Goal: Information Seeking & Learning: Learn about a topic

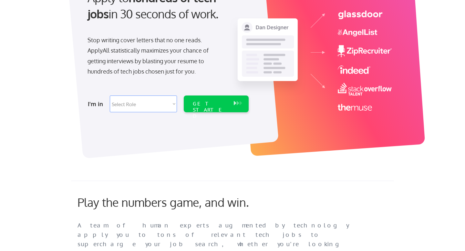
scroll to position [87, 0]
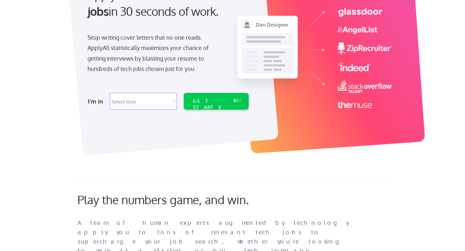
click at [151, 104] on select "Select Role Software Engineering Product Management Customer Success Sales UI/U…" at bounding box center [143, 101] width 67 height 17
select select ""sales0""
click at [110, 93] on select "Select Role Software Engineering Product Management Customer Success Sales UI/U…" at bounding box center [143, 101] width 67 height 17
select select ""sales0""
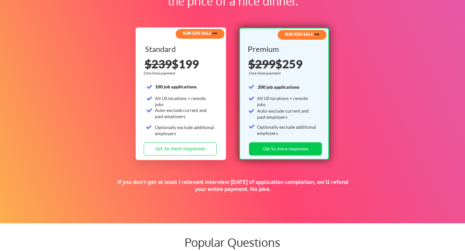
scroll to position [1169, 0]
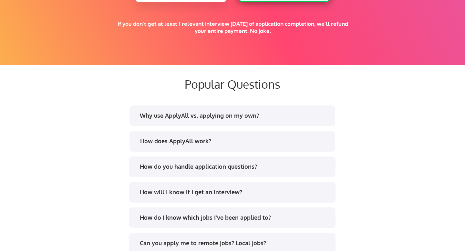
click at [183, 122] on div "Why use ApplyAll vs. applying on my own?" at bounding box center [232, 117] width 195 height 10
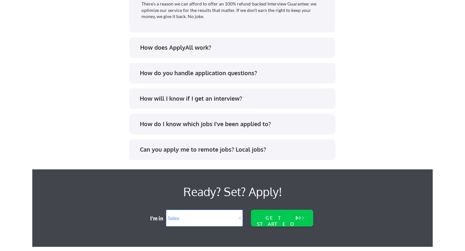
scroll to position [1488, 0]
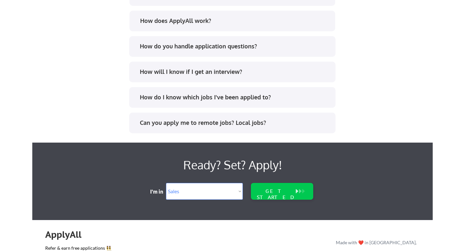
click at [253, 96] on div "How do I know which jobs I've been applied to?" at bounding box center [235, 97] width 190 height 8
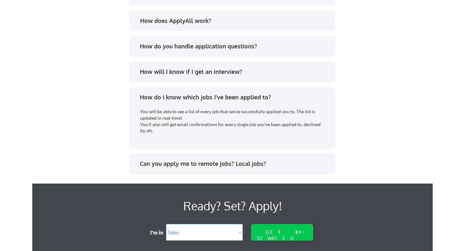
click at [214, 169] on div "Can you apply me to remote jobs? Local jobs?" at bounding box center [232, 165] width 195 height 10
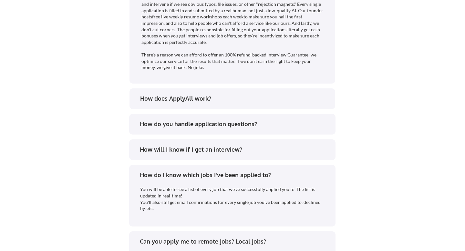
scroll to position [1368, 0]
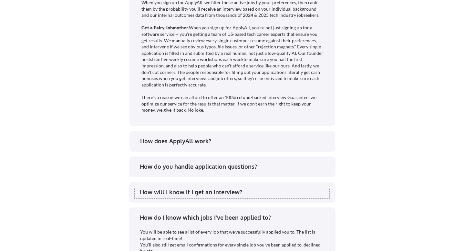
click at [199, 190] on div "How will I know if I get an interview?" at bounding box center [235, 192] width 190 height 8
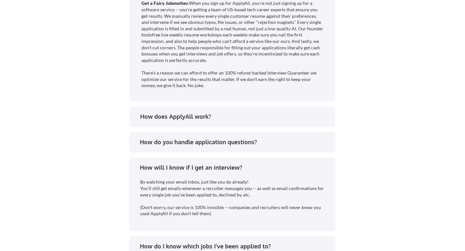
scroll to position [1391, 0]
click at [207, 146] on div "How do you handle application questions?" at bounding box center [235, 143] width 190 height 8
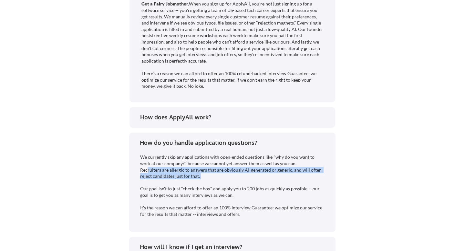
drag, startPoint x: 148, startPoint y: 178, endPoint x: 159, endPoint y: 188, distance: 14.9
click at [159, 189] on div "We currently skip any applications with open-ended questions like "why do you w…" at bounding box center [233, 185] width 186 height 63
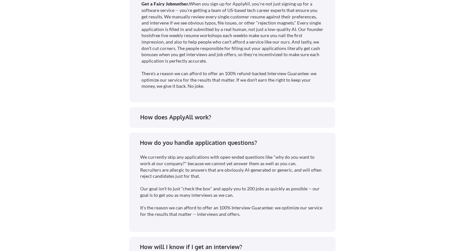
click at [167, 201] on div "We currently skip any applications with open-ended questions like "why do you w…" at bounding box center [233, 185] width 186 height 63
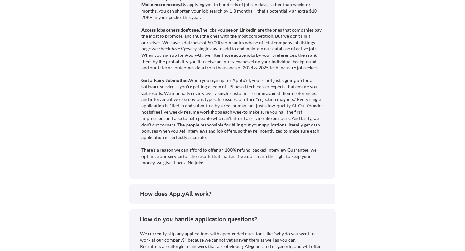
scroll to position [1315, 0]
click at [167, 200] on div "How does ApplyAll work?" at bounding box center [233, 194] width 206 height 21
click at [166, 194] on div "How does ApplyAll work?" at bounding box center [235, 194] width 190 height 8
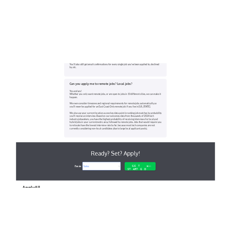
scroll to position [1913, 0]
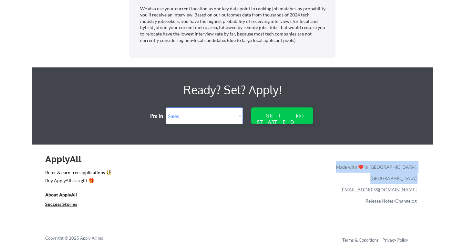
drag, startPoint x: 429, startPoint y: 182, endPoint x: 371, endPoint y: 179, distance: 58.3
click at [371, 179] on div "ApplyAll Refer & earn free applications 👯‍♀️ Buy ApplyAll as a gift 🎁 About App…" at bounding box center [232, 200] width 401 height 102
click at [395, 187] on link "[EMAIL_ADDRESS][DOMAIN_NAME]" at bounding box center [379, 189] width 76 height 5
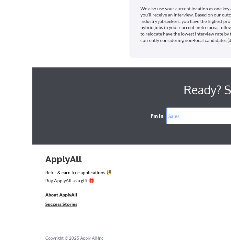
select select ""sales0""
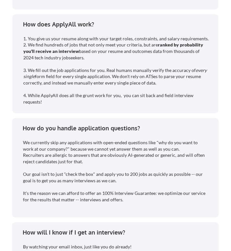
scroll to position [1923, 0]
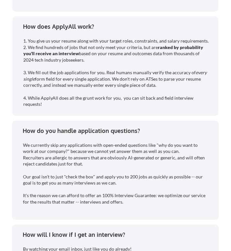
select select ""sales0""
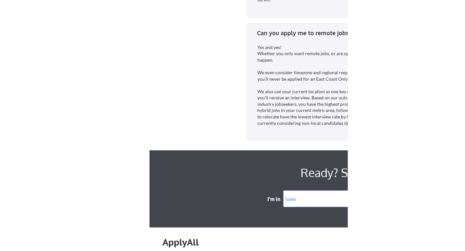
scroll to position [1820, 0]
